Goal: Communication & Community: Share content

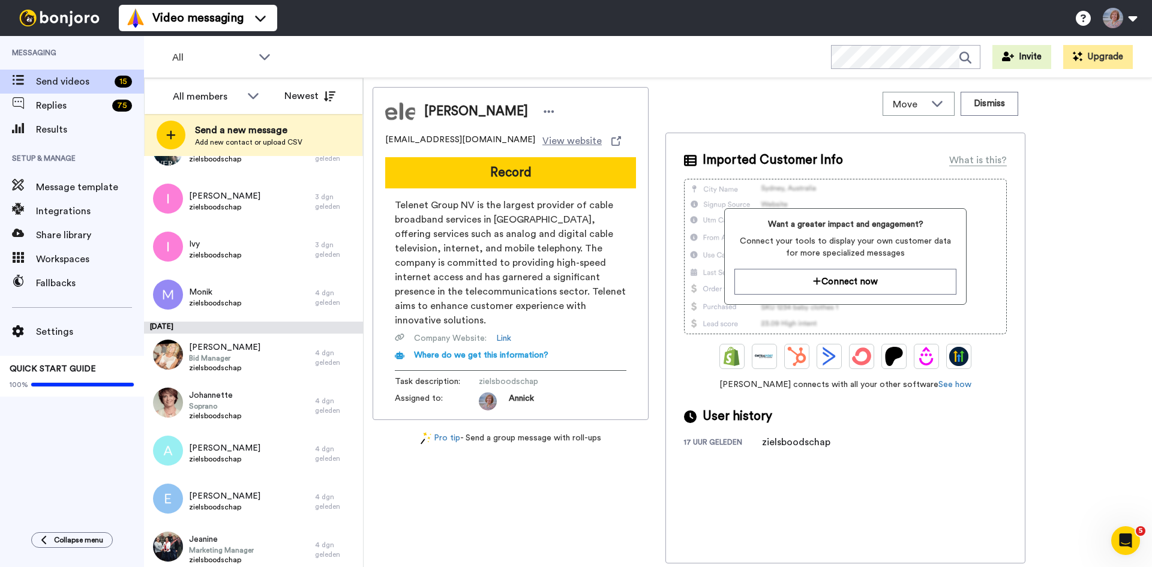
scroll to position [357, 0]
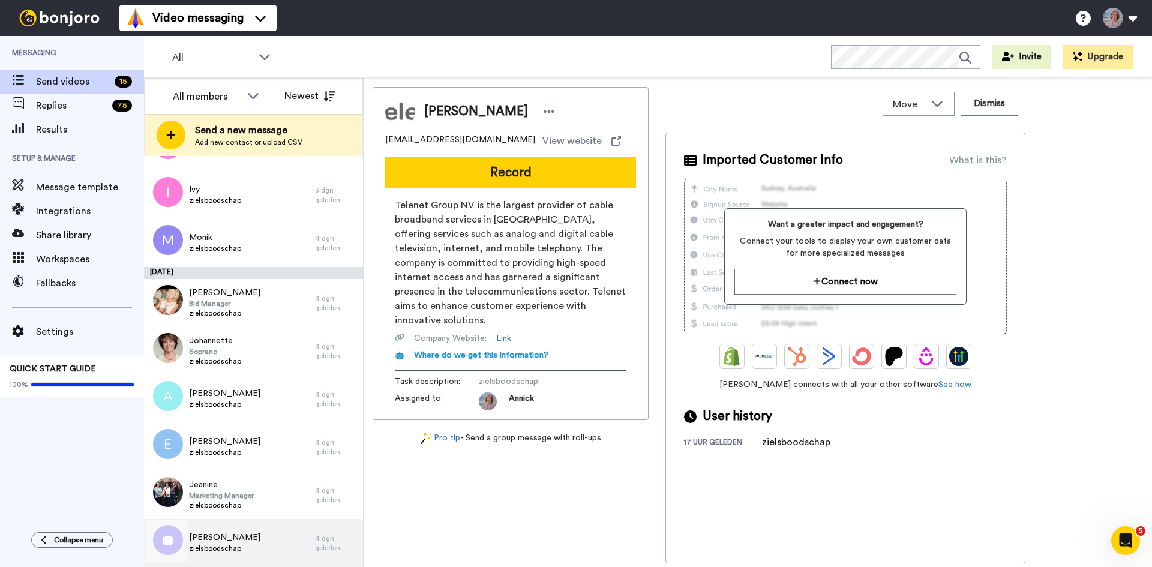
click at [199, 539] on span "[PERSON_NAME]" at bounding box center [224, 538] width 71 height 12
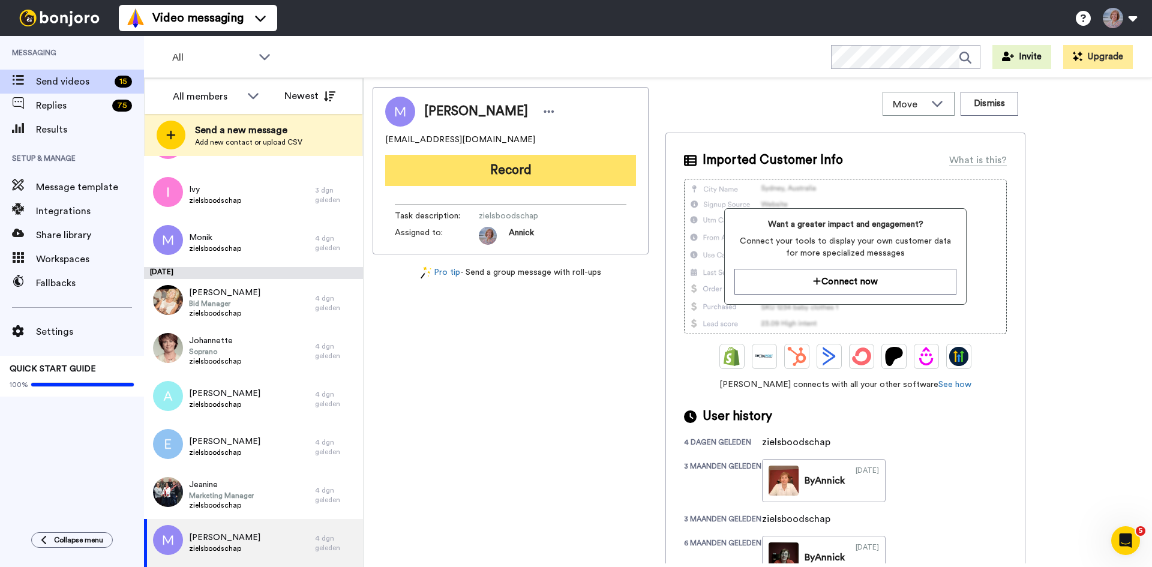
click at [509, 169] on button "Record" at bounding box center [510, 170] width 251 height 31
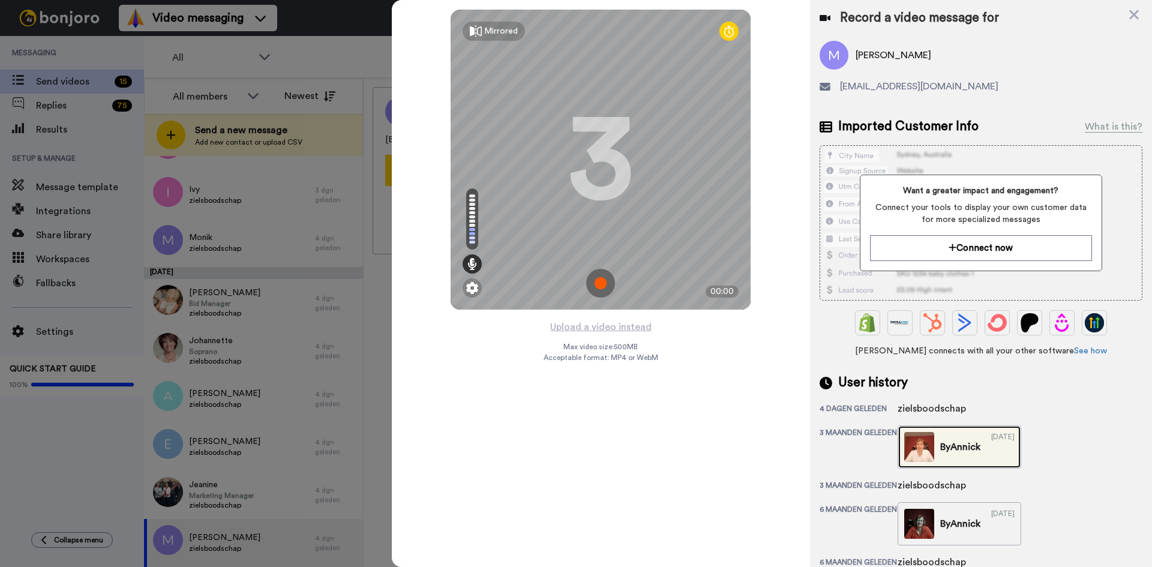
click at [970, 447] on div "By Annick" at bounding box center [960, 447] width 40 height 14
click at [601, 281] on img at bounding box center [600, 283] width 29 height 29
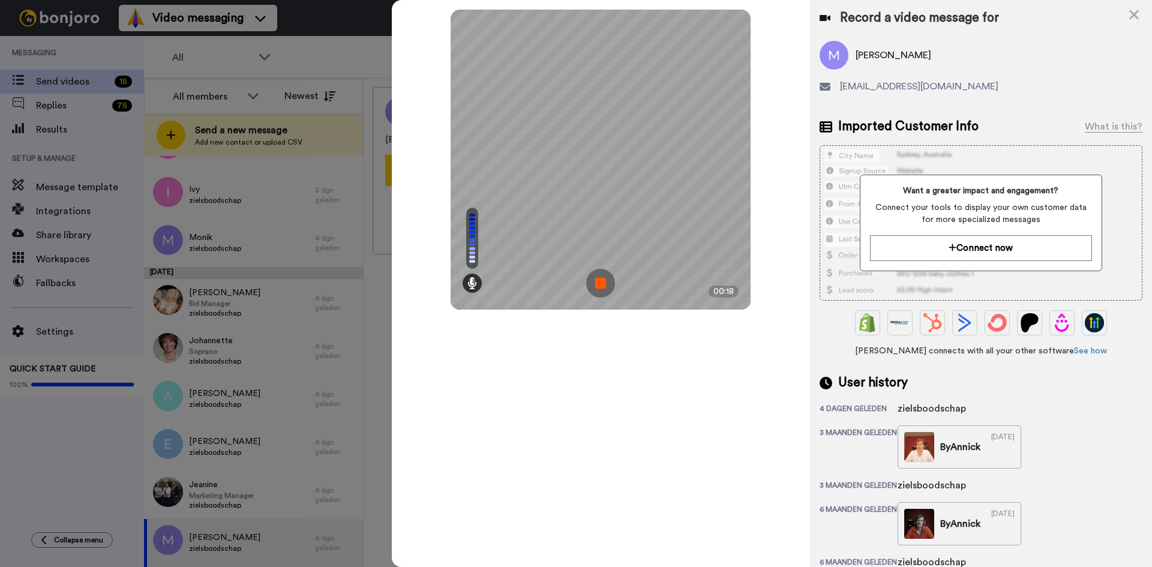
click at [601, 281] on img at bounding box center [600, 283] width 29 height 29
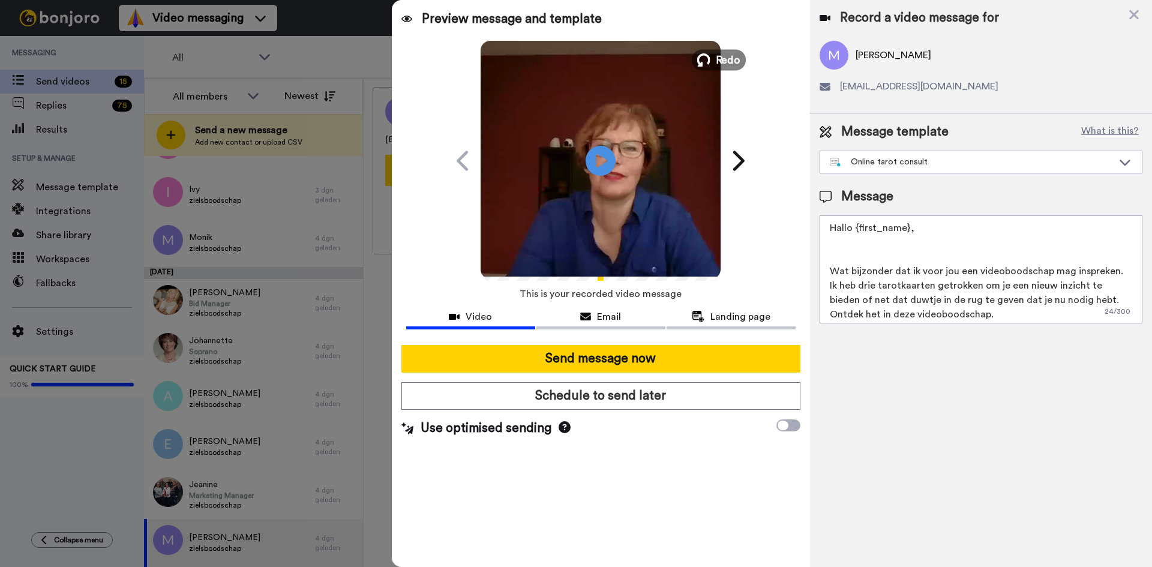
click at [727, 58] on span "Redo" at bounding box center [728, 60] width 25 height 16
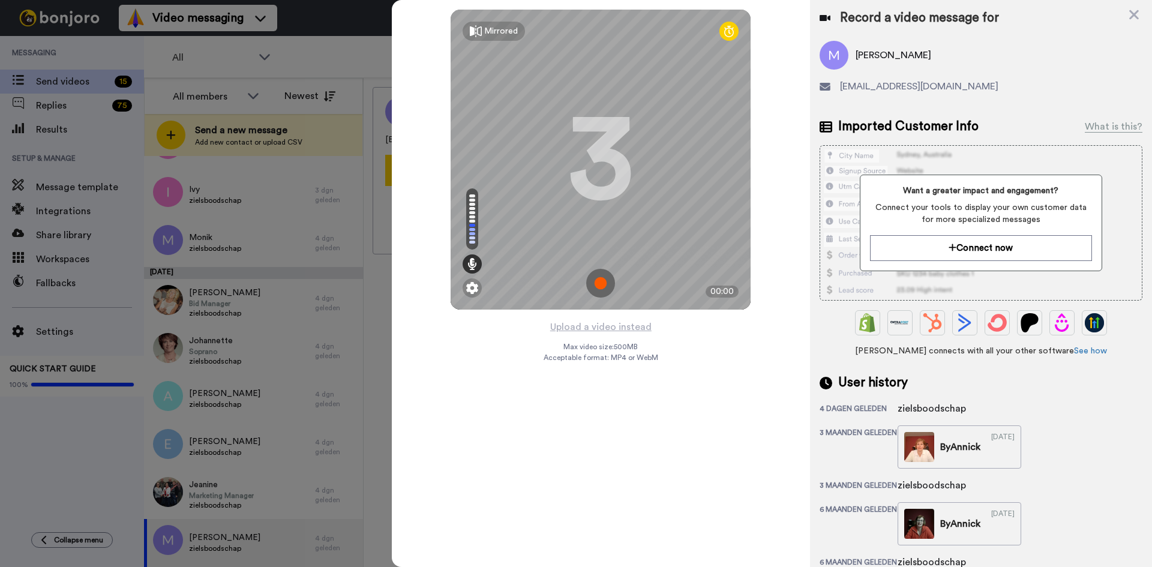
click at [597, 283] on img at bounding box center [600, 283] width 29 height 29
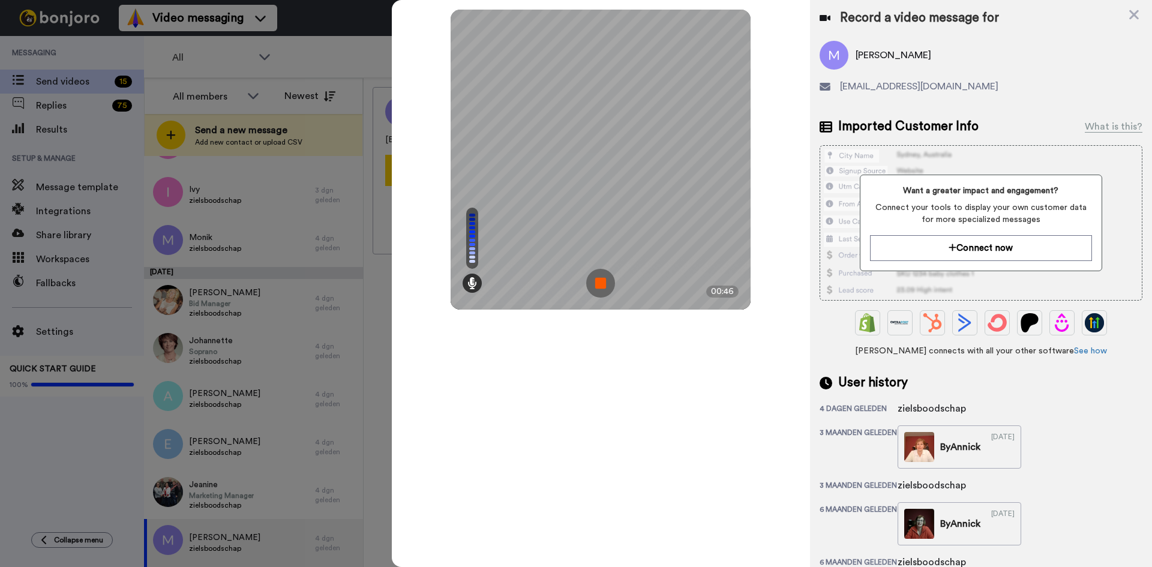
click at [597, 283] on img at bounding box center [600, 283] width 29 height 29
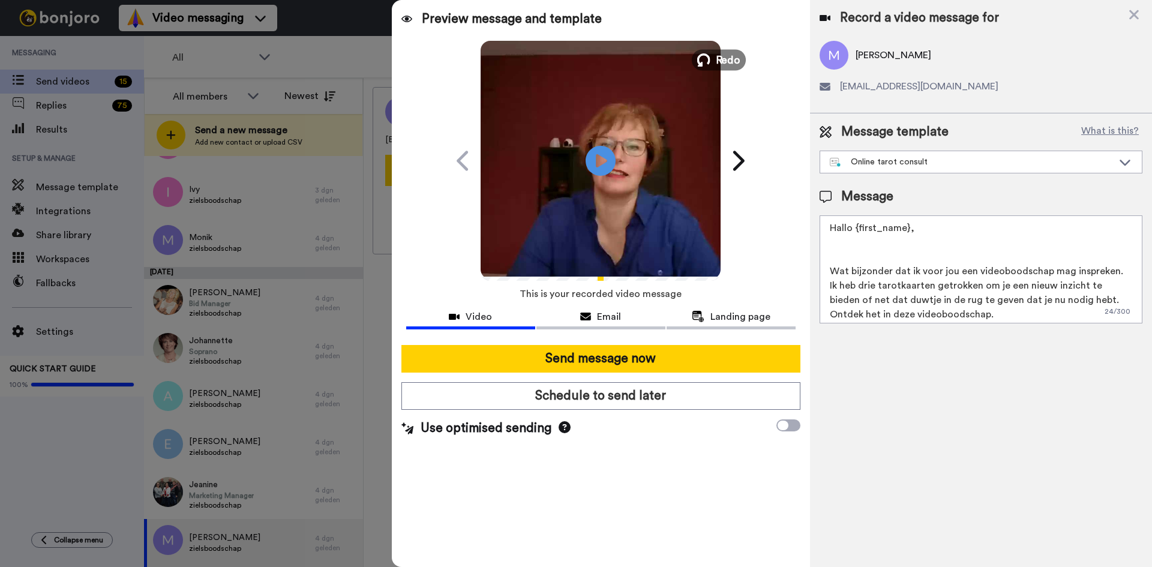
click at [728, 55] on span "Redo" at bounding box center [728, 60] width 25 height 16
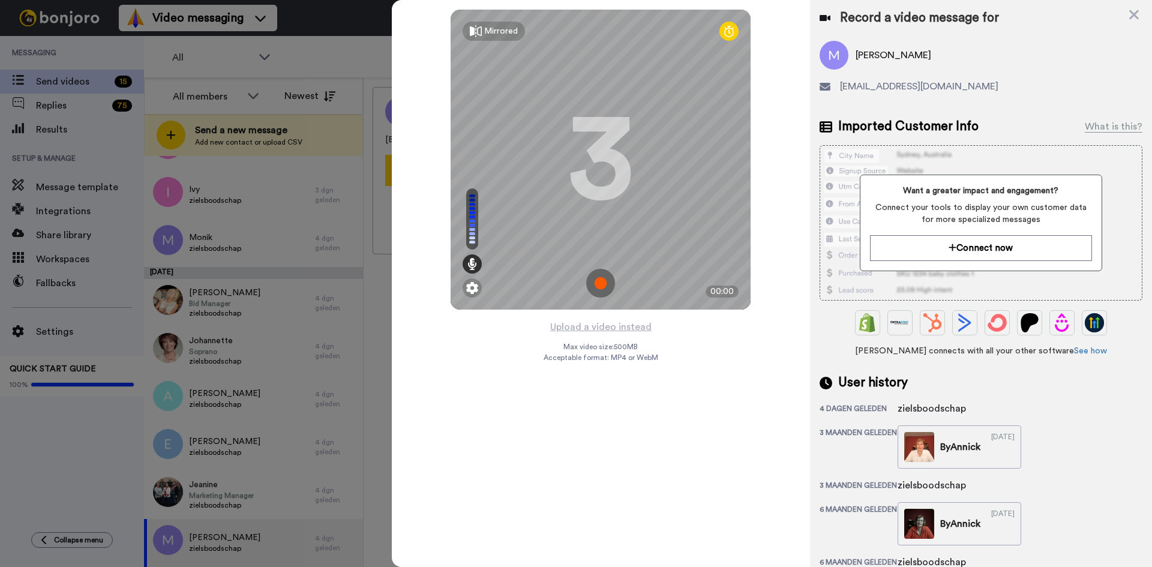
click at [601, 281] on img at bounding box center [600, 283] width 29 height 29
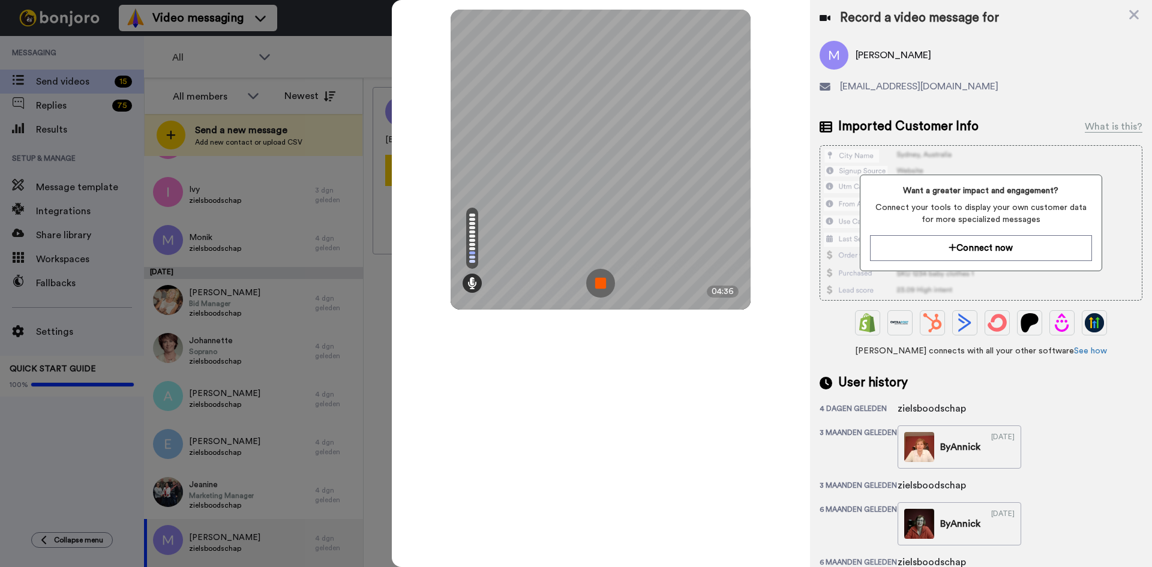
click at [601, 281] on img at bounding box center [600, 283] width 29 height 29
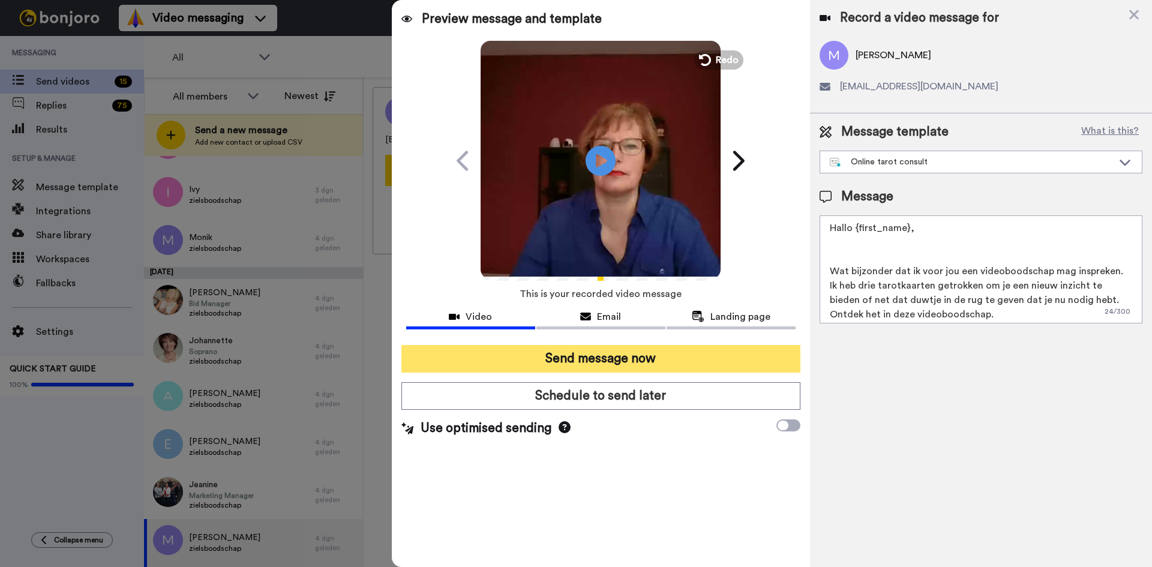
click at [604, 355] on button "Send message now" at bounding box center [600, 359] width 399 height 28
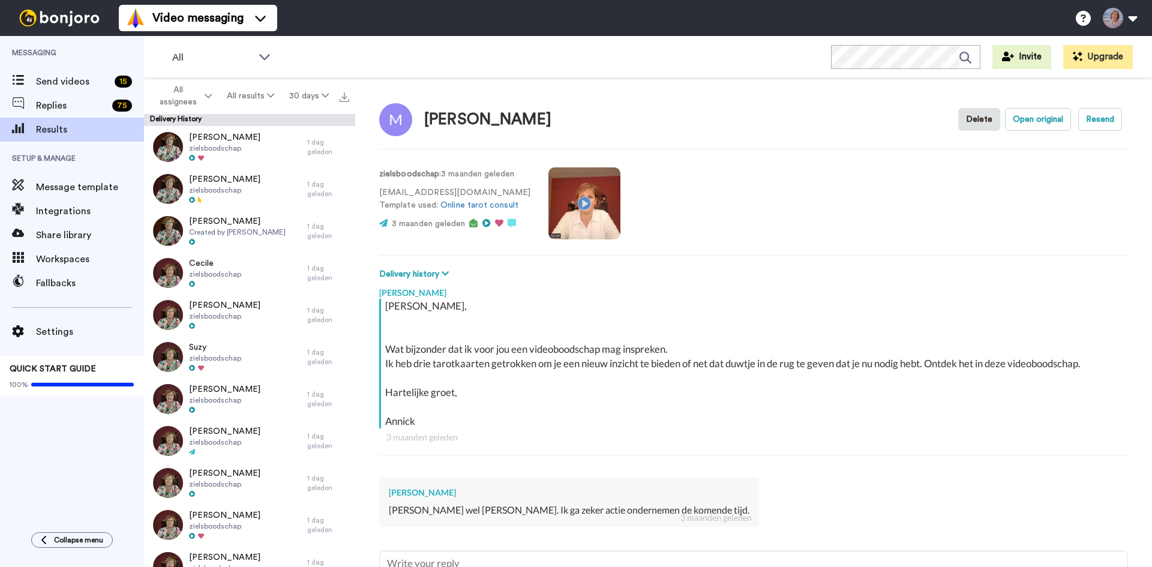
click at [573, 203] on video at bounding box center [584, 203] width 72 height 72
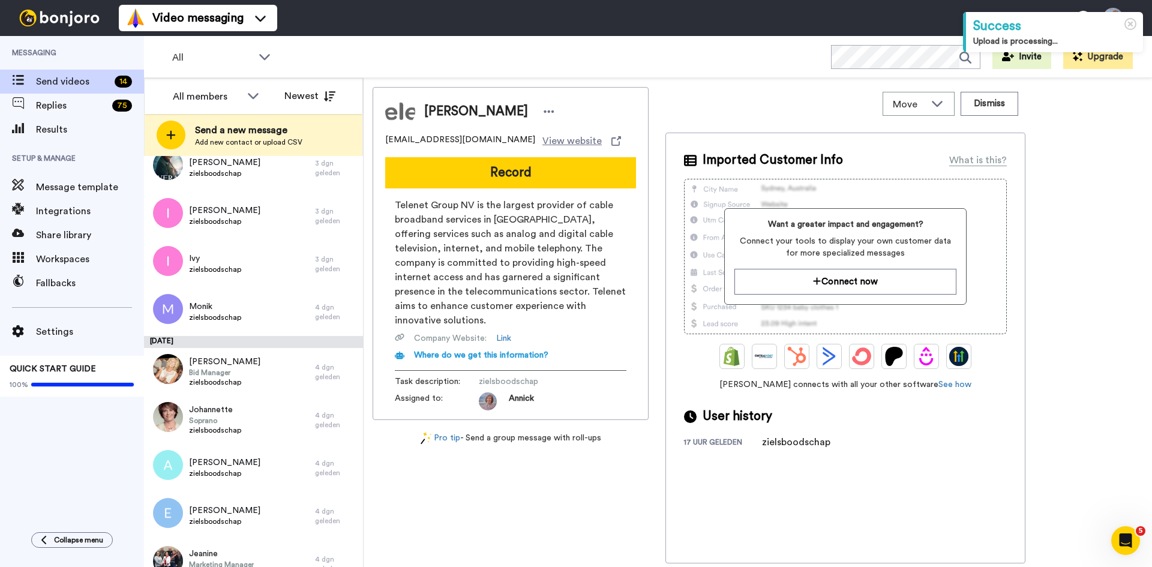
scroll to position [309, 0]
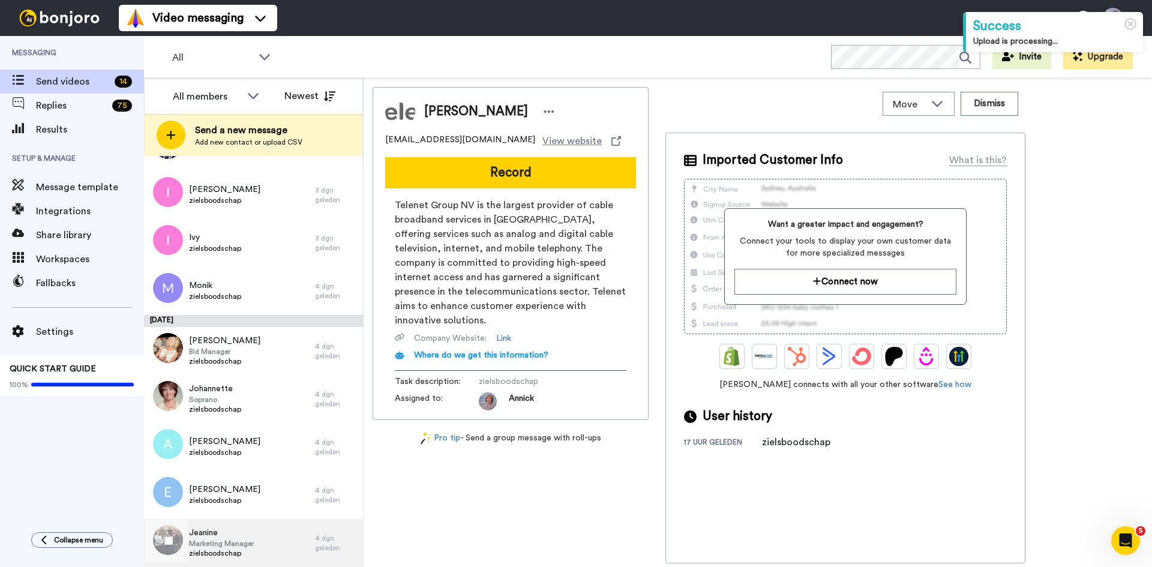
click at [216, 542] on span "Marketing Manager" at bounding box center [221, 544] width 65 height 10
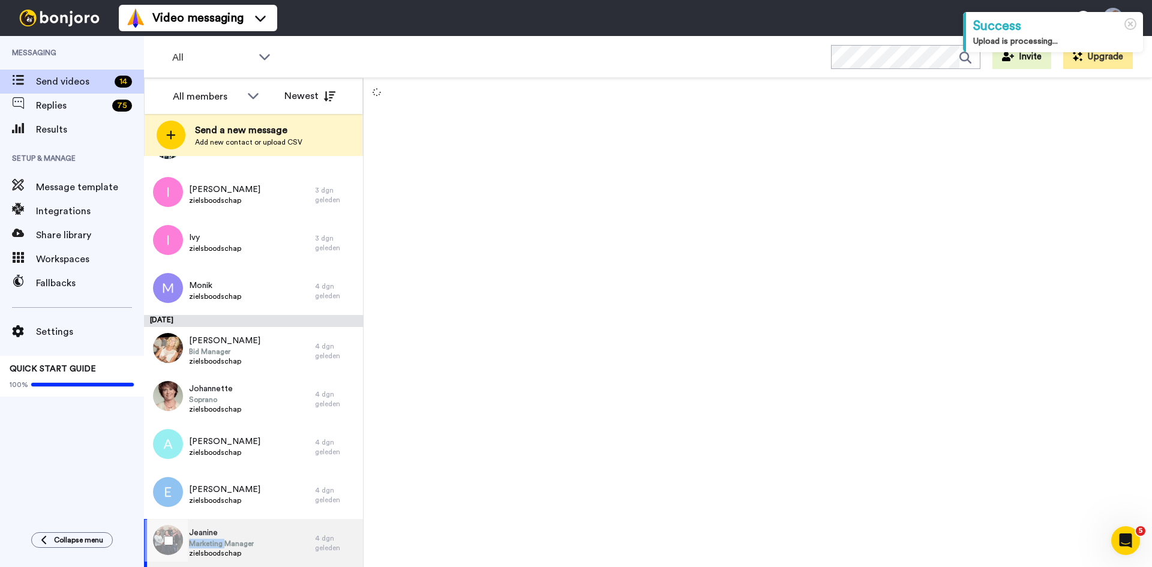
click at [216, 542] on span "Marketing Manager" at bounding box center [221, 544] width 65 height 10
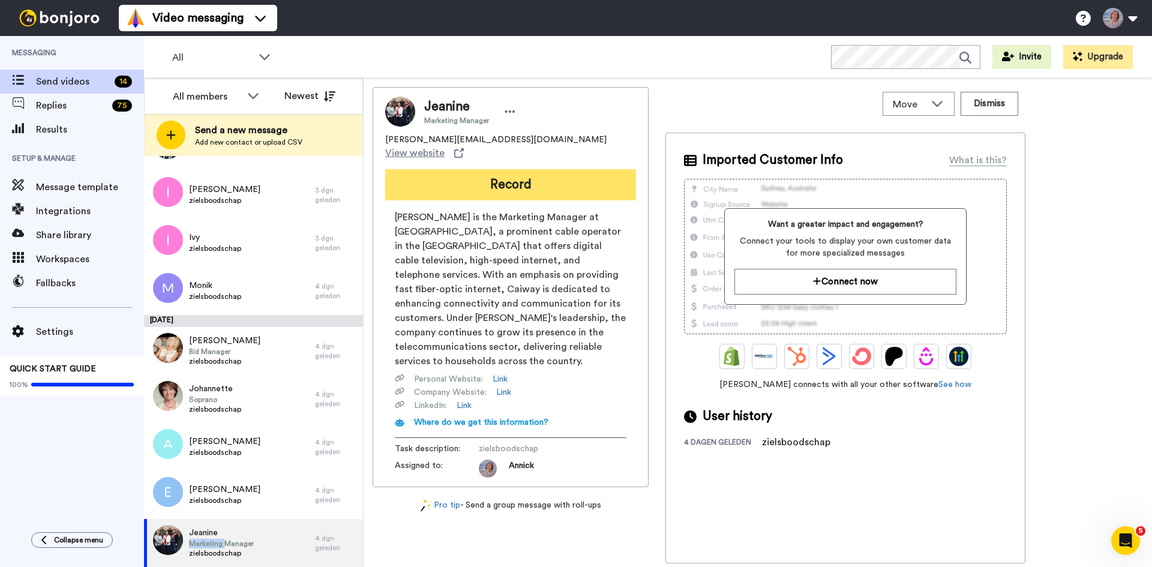
click at [576, 174] on button "Record" at bounding box center [510, 184] width 251 height 31
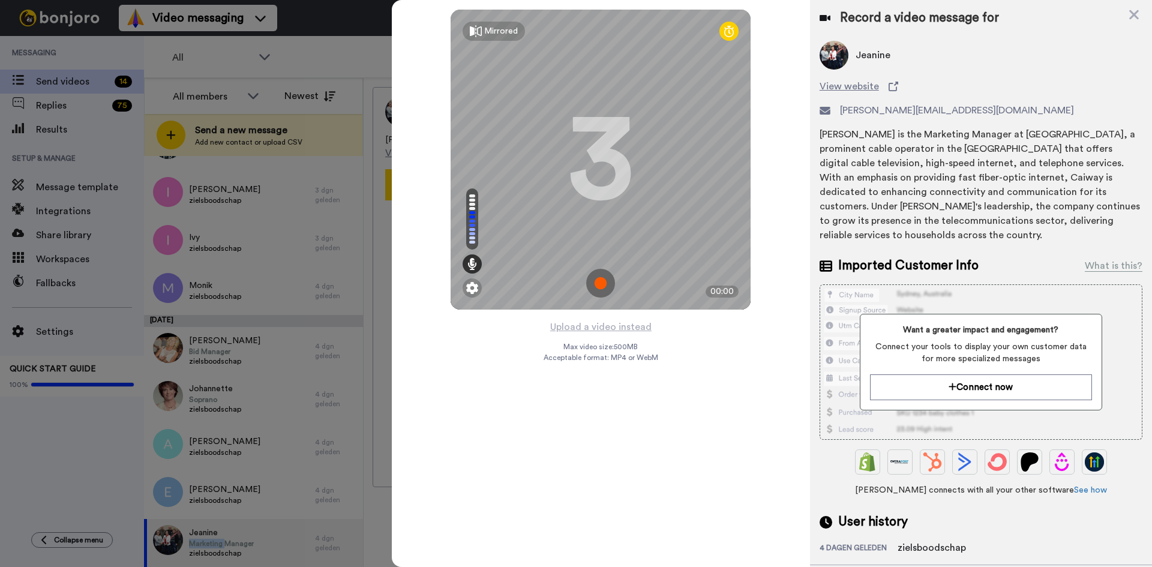
click at [604, 283] on img at bounding box center [600, 283] width 29 height 29
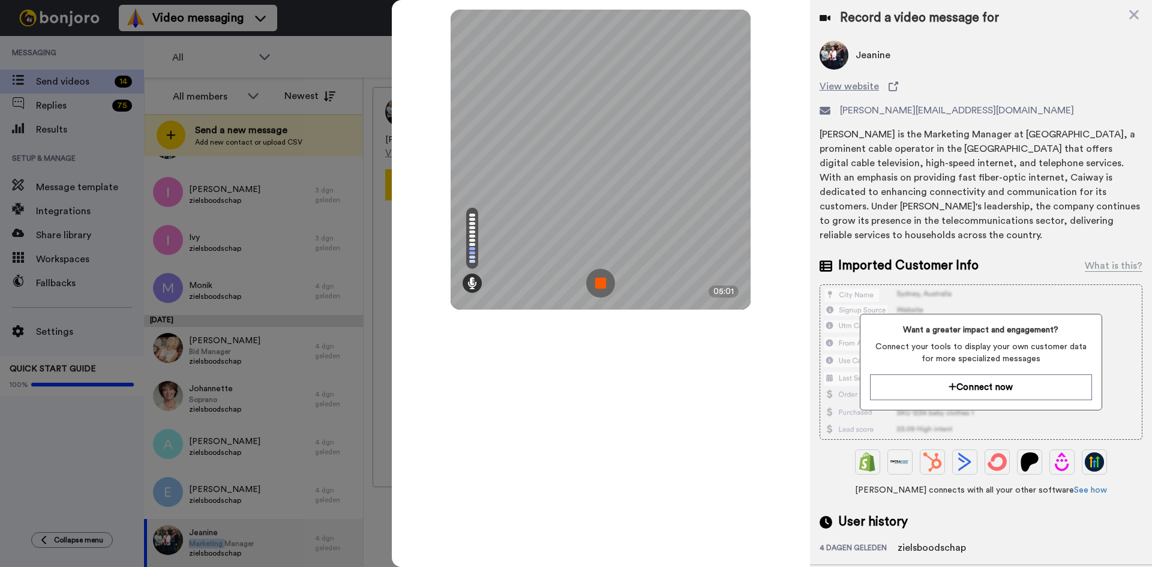
click at [607, 277] on img at bounding box center [600, 283] width 29 height 29
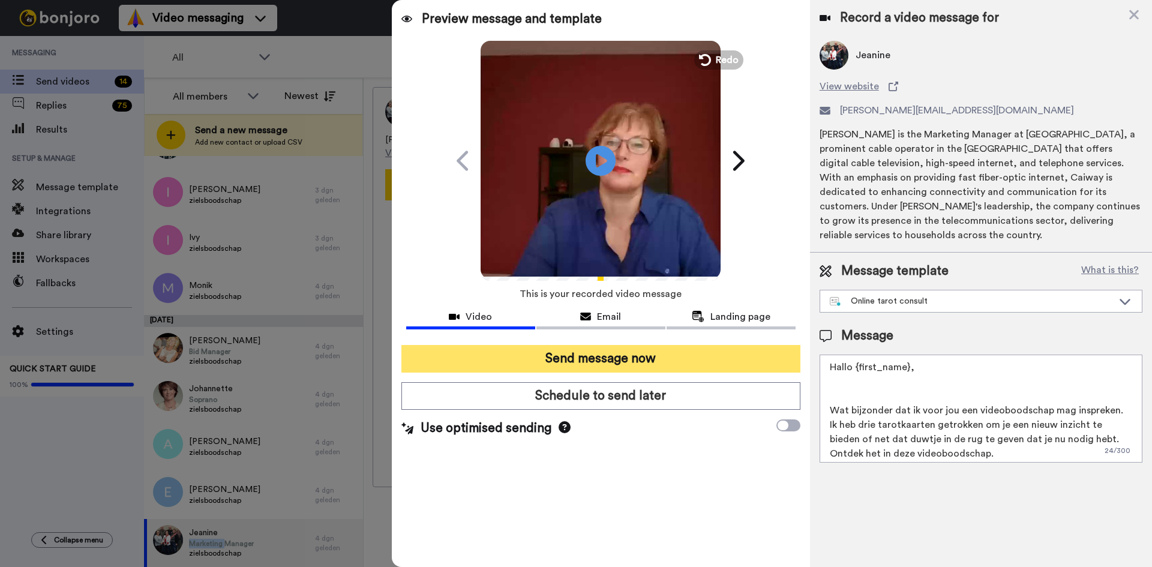
click at [580, 361] on button "Send message now" at bounding box center [600, 359] width 399 height 28
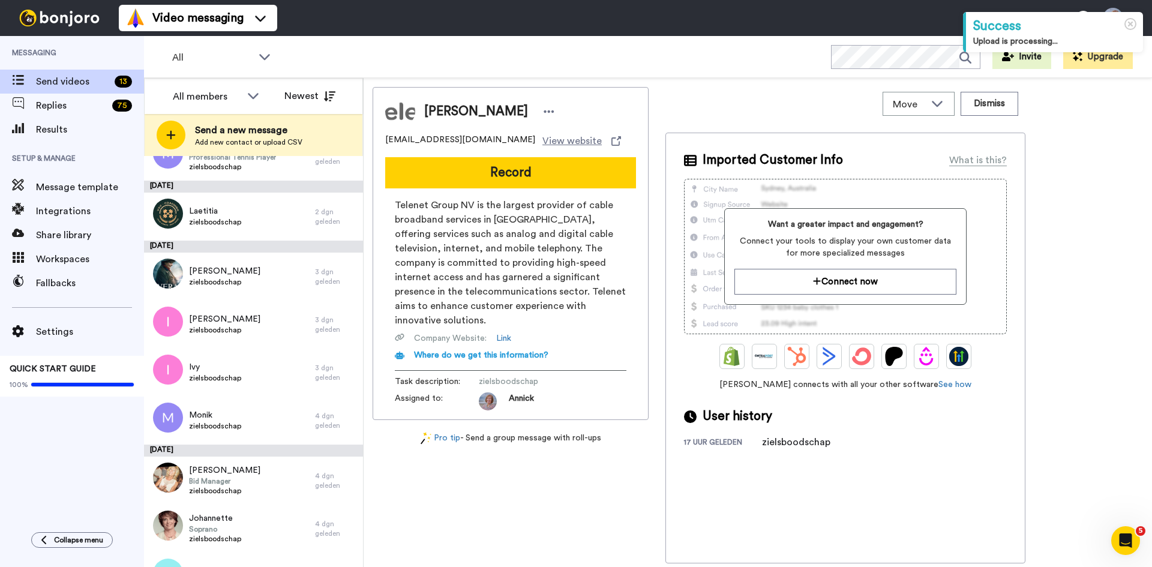
scroll to position [261, 0]
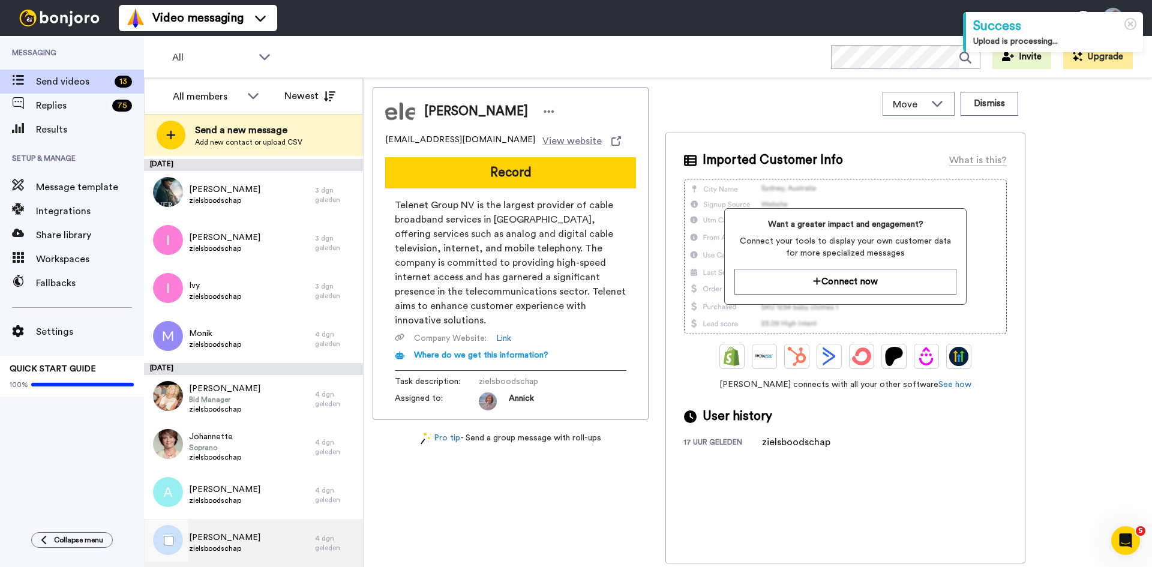
click at [220, 536] on span "[PERSON_NAME]" at bounding box center [224, 538] width 71 height 12
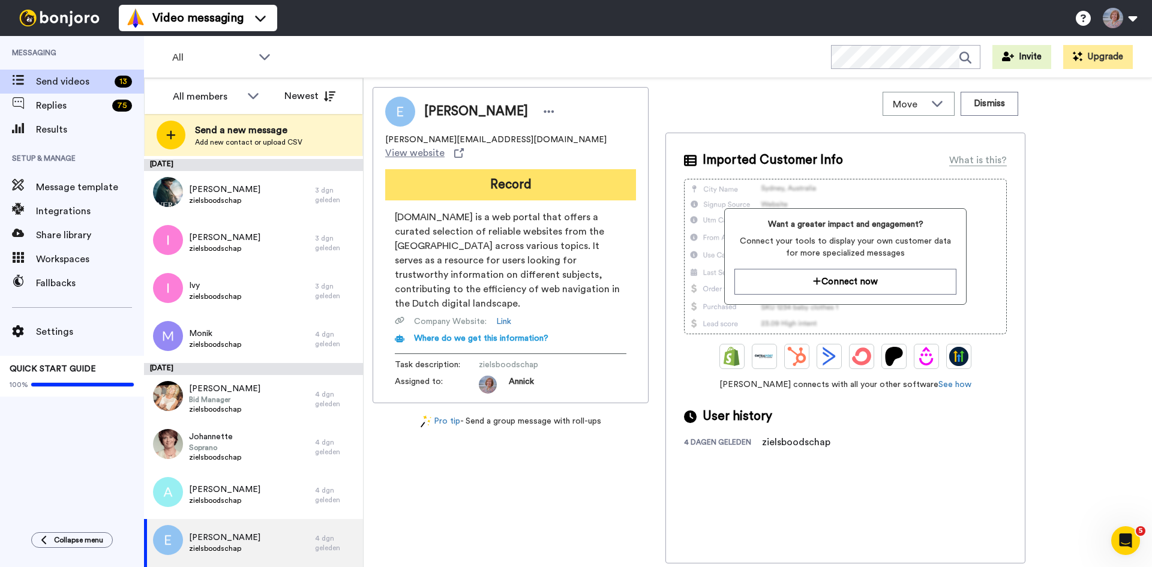
click at [512, 169] on button "Record" at bounding box center [510, 184] width 251 height 31
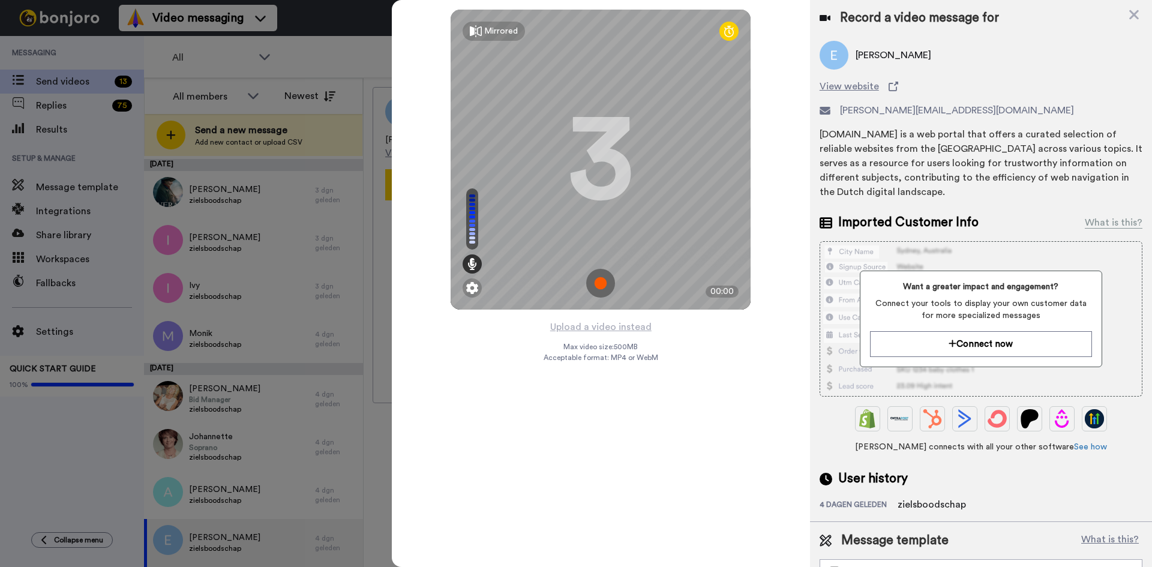
click at [596, 286] on img at bounding box center [600, 283] width 29 height 29
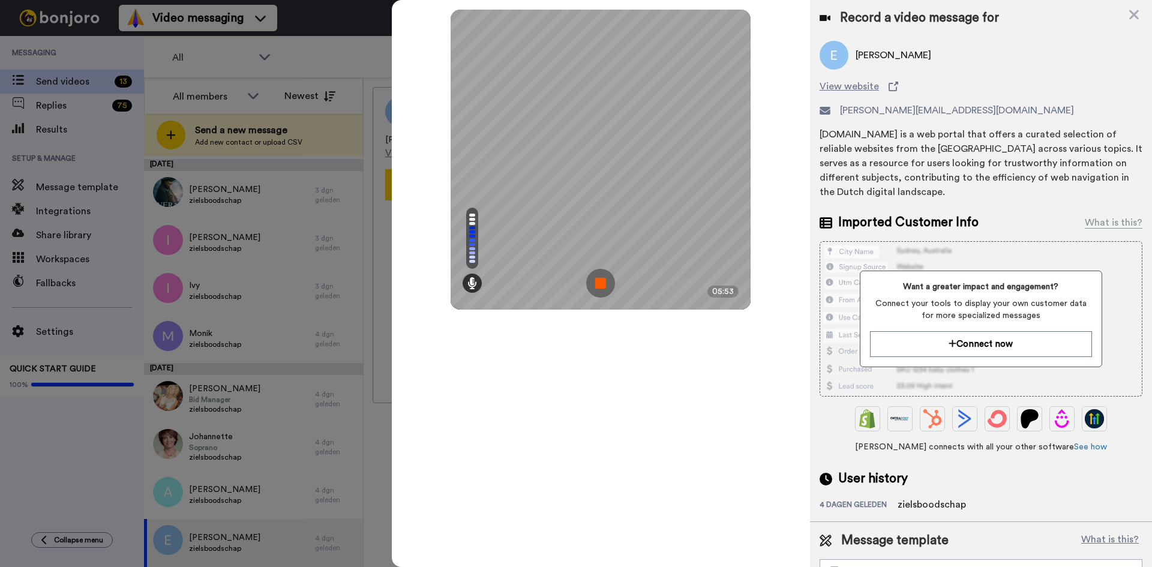
click at [605, 279] on img at bounding box center [600, 283] width 29 height 29
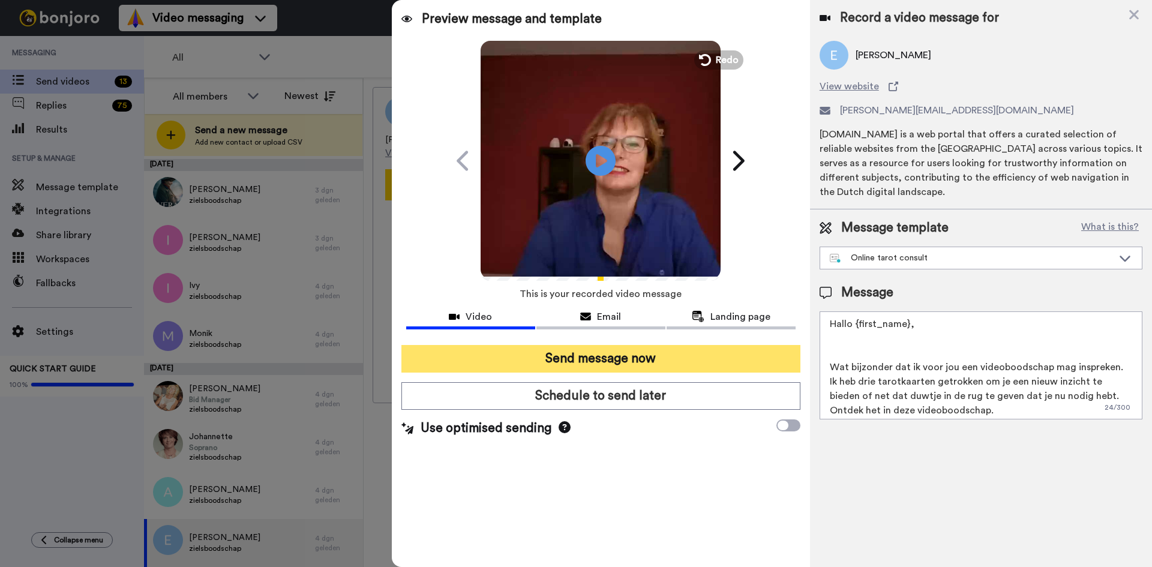
click at [607, 360] on button "Send message now" at bounding box center [600, 359] width 399 height 28
